Goal: Navigation & Orientation: Find specific page/section

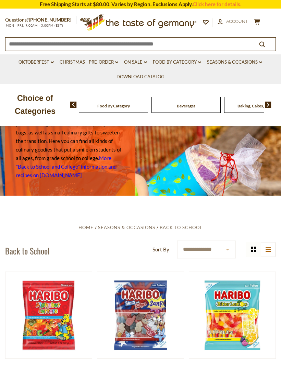
click at [270, 104] on img at bounding box center [268, 105] width 7 height 6
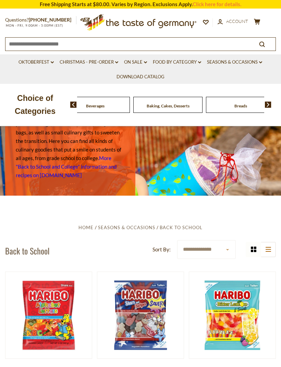
click at [270, 105] on img at bounding box center [268, 105] width 7 height 6
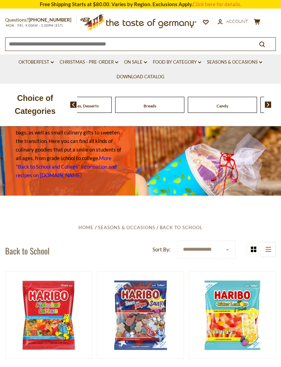
click at [269, 106] on img at bounding box center [268, 105] width 7 height 6
click at [271, 105] on img at bounding box center [268, 105] width 7 height 6
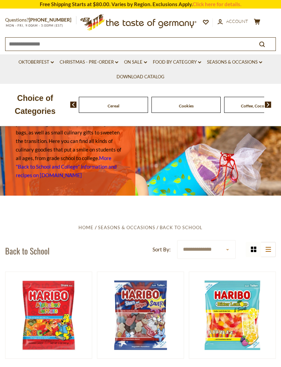
click at [271, 102] on img at bounding box center [268, 105] width 7 height 6
click at [270, 102] on img at bounding box center [268, 105] width 7 height 6
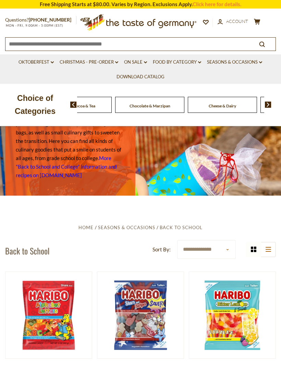
click at [270, 105] on img at bounding box center [268, 105] width 7 height 6
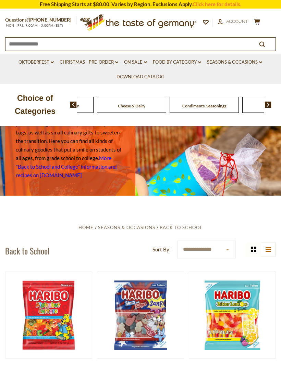
click at [271, 107] on img at bounding box center [268, 105] width 7 height 6
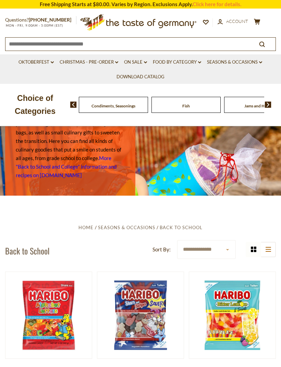
click at [270, 103] on img at bounding box center [268, 105] width 7 height 6
click at [270, 106] on img at bounding box center [268, 105] width 7 height 6
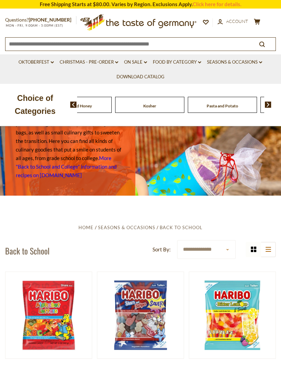
click at [270, 105] on img at bounding box center [268, 105] width 7 height 6
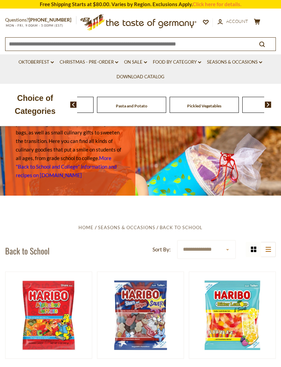
click at [271, 103] on img at bounding box center [268, 105] width 7 height 6
click at [270, 104] on img at bounding box center [268, 105] width 7 height 6
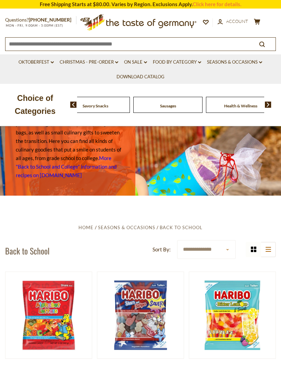
click at [224, 105] on span "Health & Wellness" at bounding box center [240, 105] width 33 height 5
